Goal: Find specific page/section: Find specific page/section

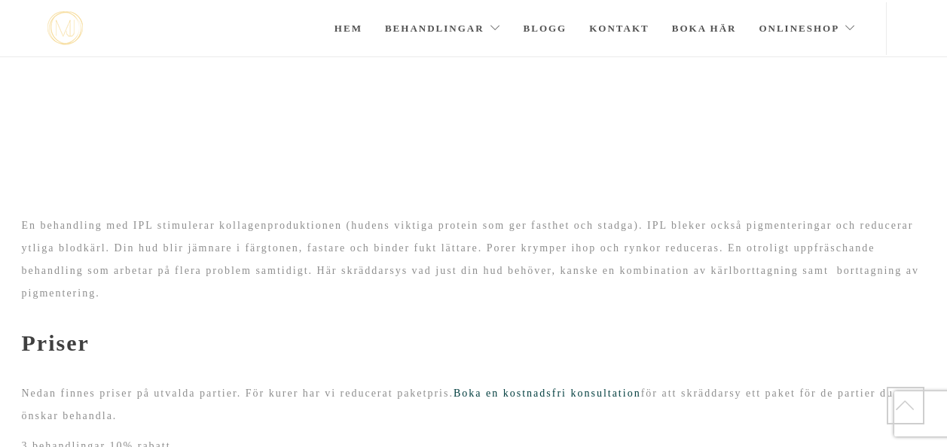
scroll to position [348, 0]
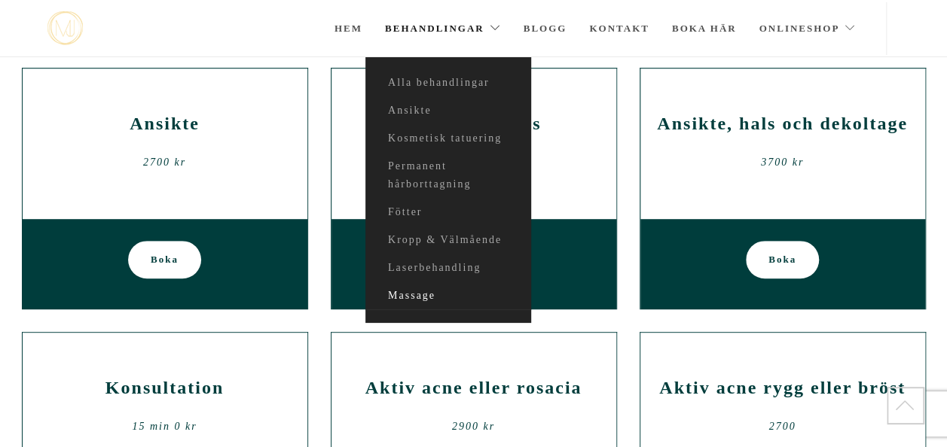
click at [414, 288] on link "Massage" at bounding box center [448, 296] width 166 height 28
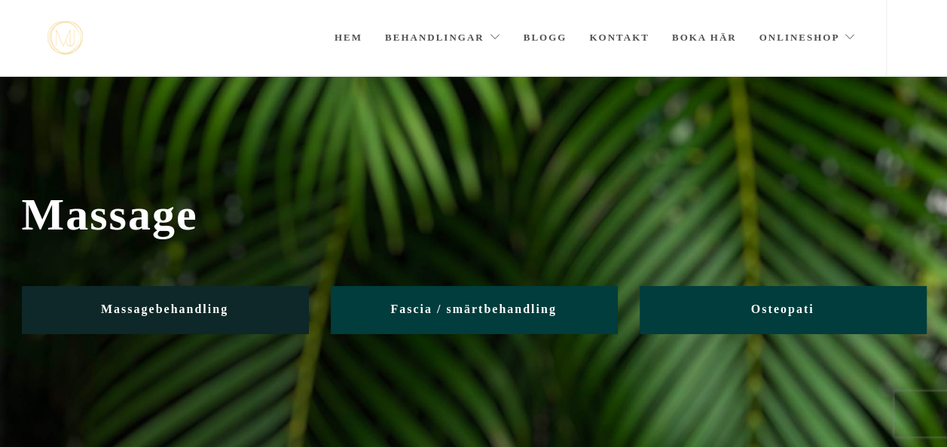
click at [240, 322] on link "Massagebehandling" at bounding box center [165, 309] width 286 height 47
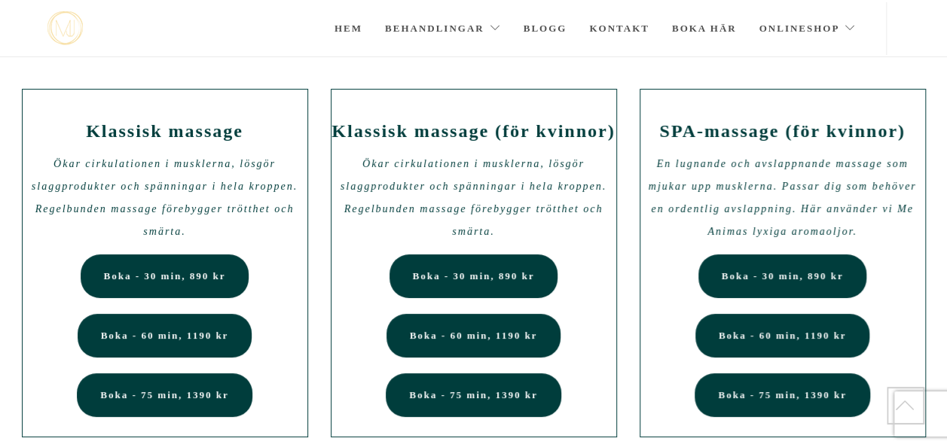
scroll to position [98, 0]
